Goal: Task Accomplishment & Management: Manage account settings

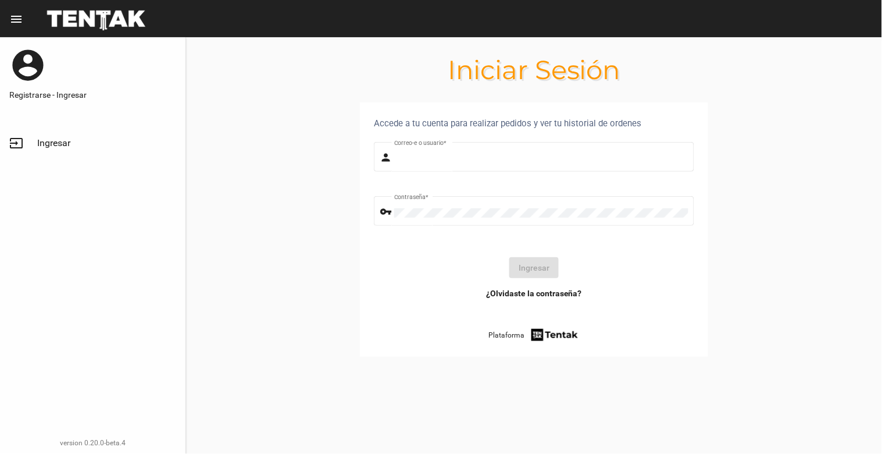
type input "[EMAIL_ADDRESS][DOMAIN_NAME]"
click at [528, 265] on button "Ingresar" at bounding box center [534, 267] width 49 height 21
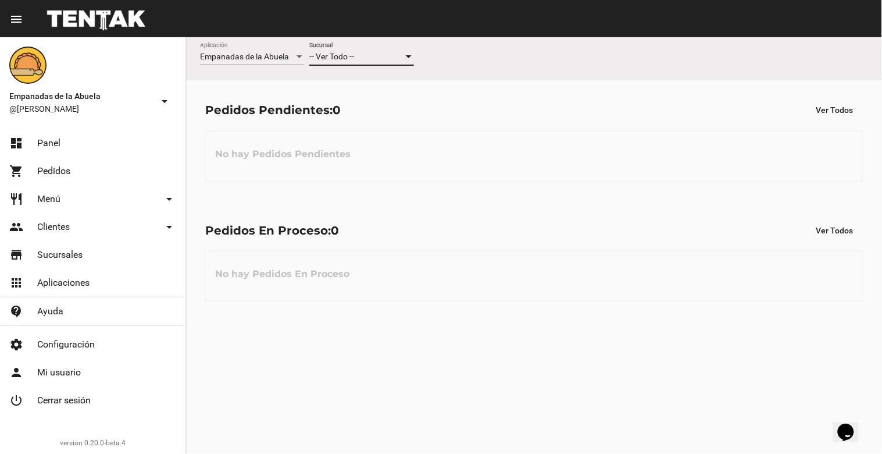
click at [409, 54] on div at bounding box center [409, 56] width 10 height 9
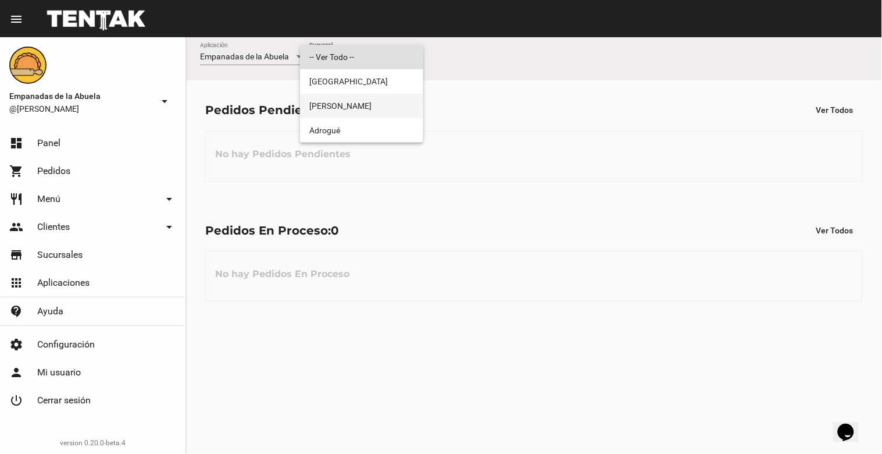
click at [394, 99] on span "[PERSON_NAME]" at bounding box center [361, 106] width 105 height 24
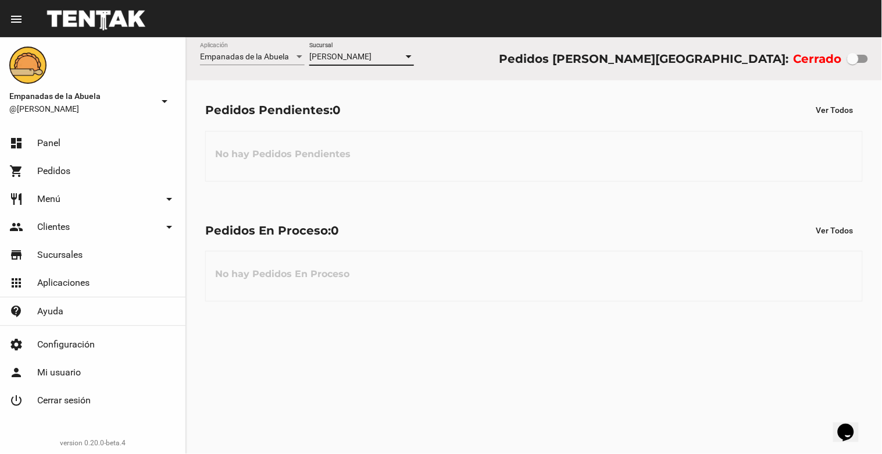
click at [858, 62] on div at bounding box center [854, 59] width 12 height 12
click at [853, 63] on input "checkbox" at bounding box center [853, 63] width 1 height 1
checkbox input "true"
